Goal: Task Accomplishment & Management: Complete application form

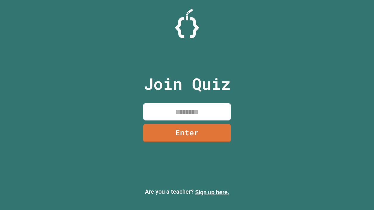
click at [212, 193] on link "Sign up here." at bounding box center [212, 192] width 34 height 7
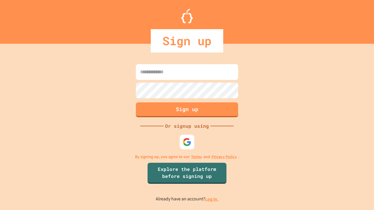
click at [212, 199] on link "Log in." at bounding box center [211, 199] width 13 height 6
